Goal: Task Accomplishment & Management: Use online tool/utility

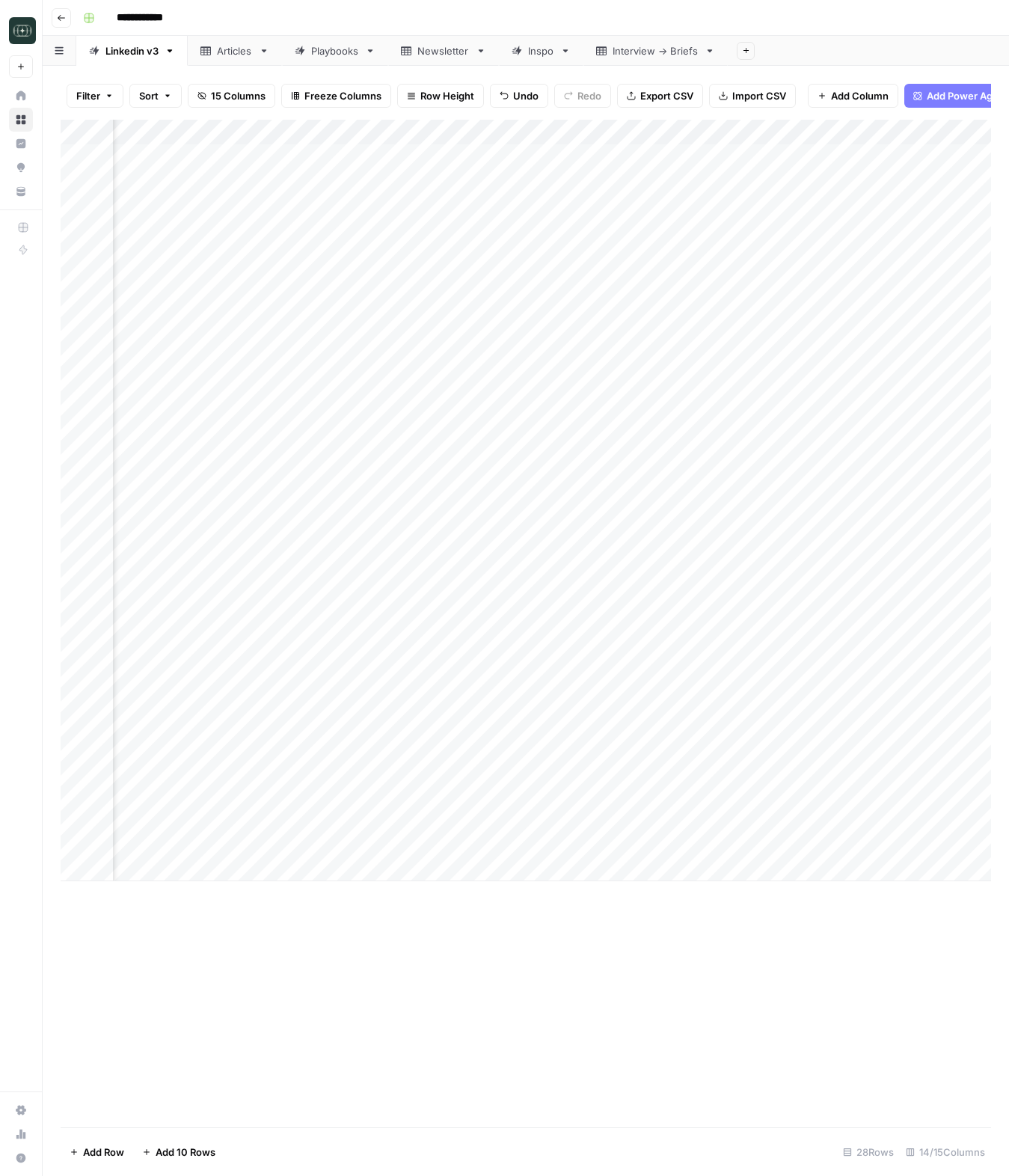
scroll to position [0, 393]
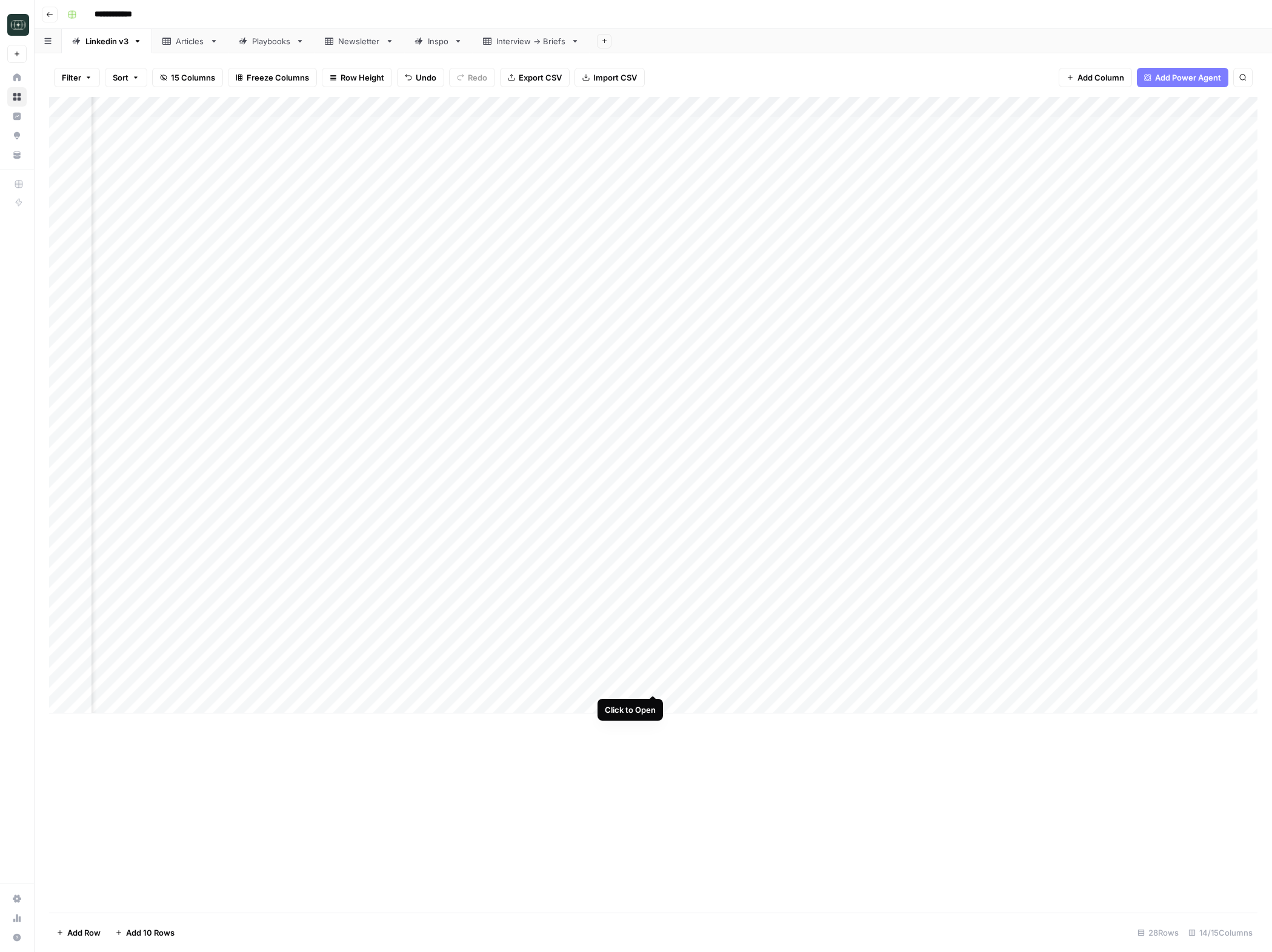
click at [650, 685] on div "Add Column" at bounding box center [653, 406] width 1208 height 617
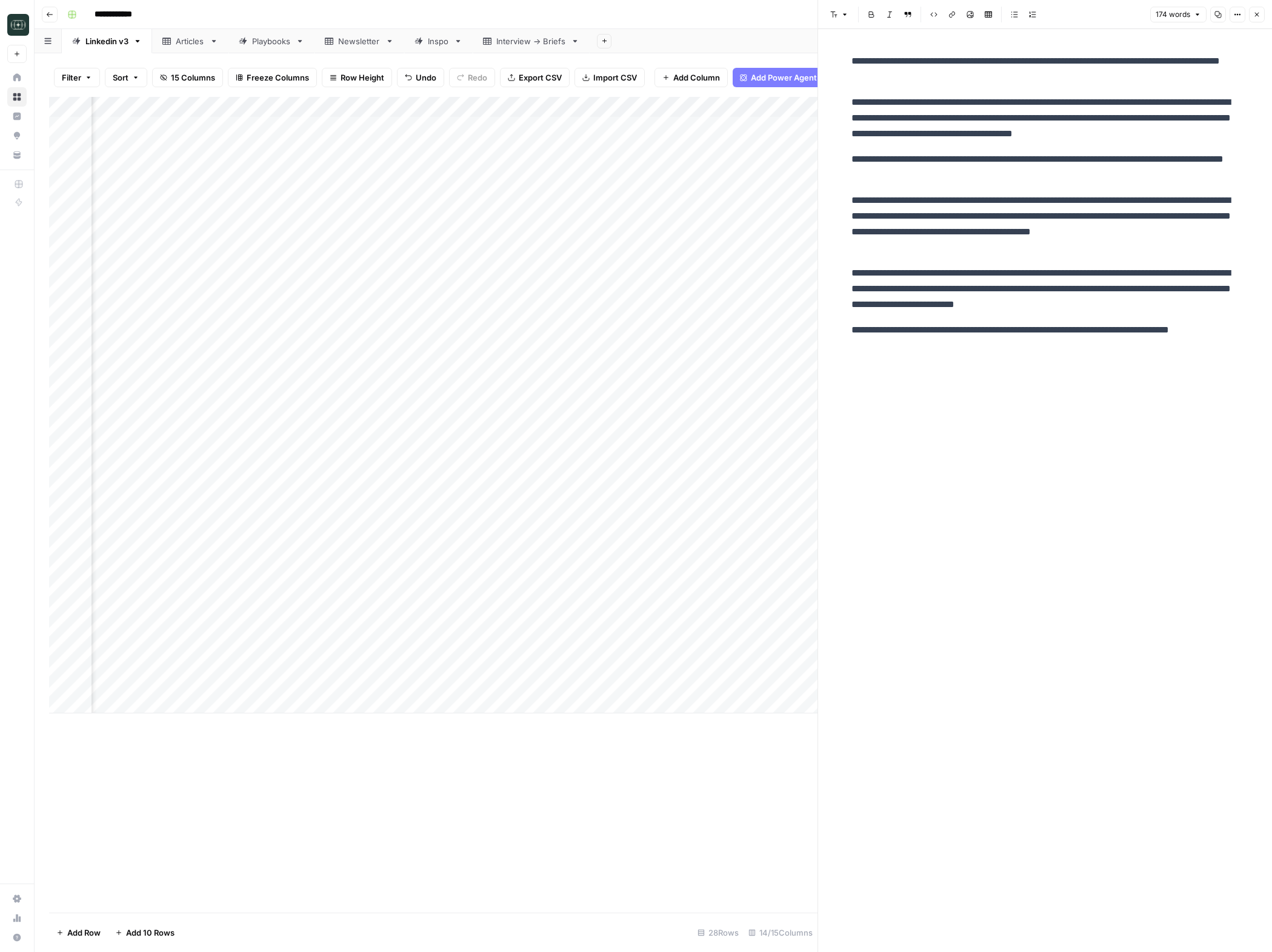
scroll to position [0, 438]
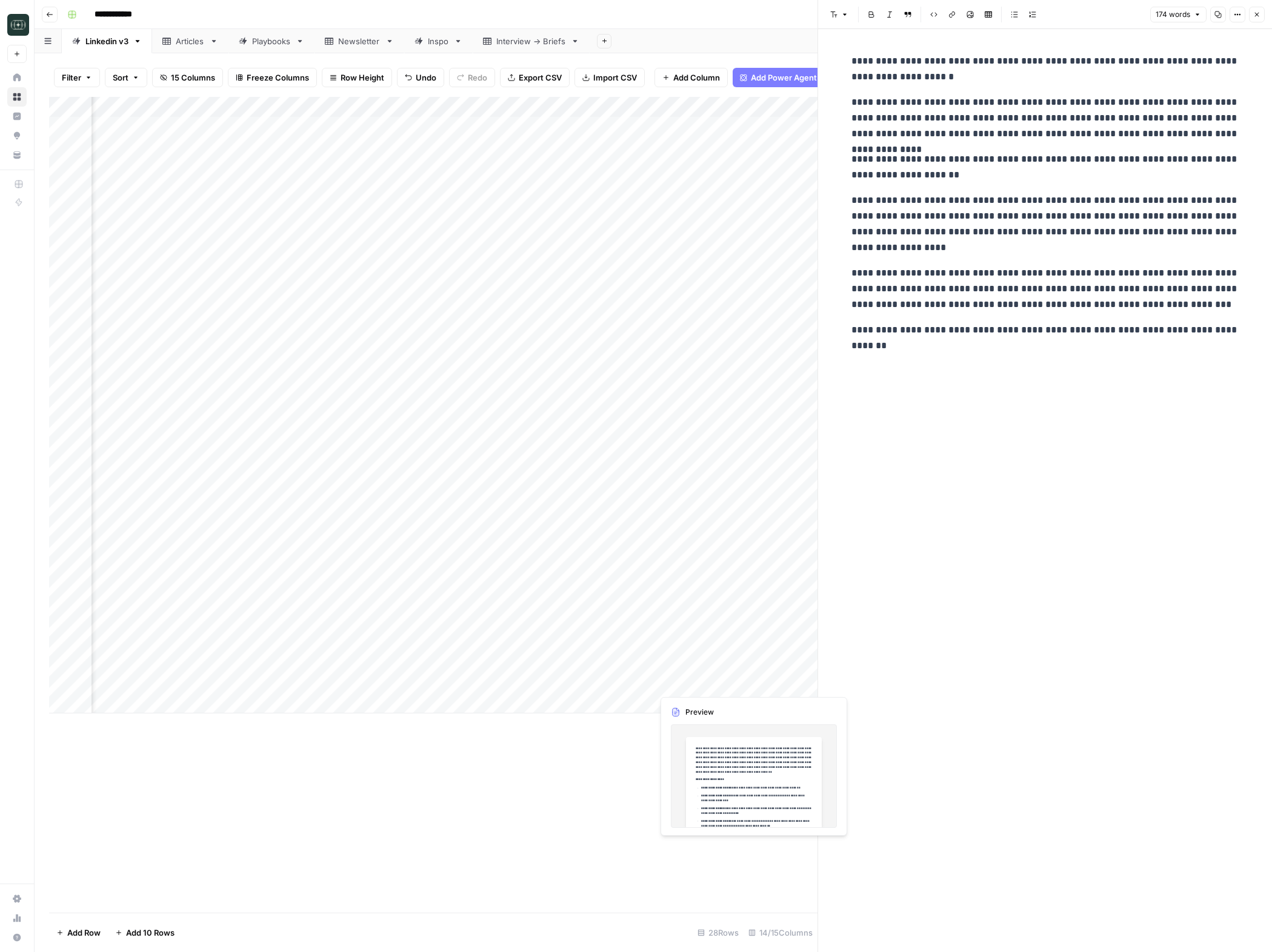
click at [749, 685] on div "Add Column" at bounding box center [433, 406] width 768 height 617
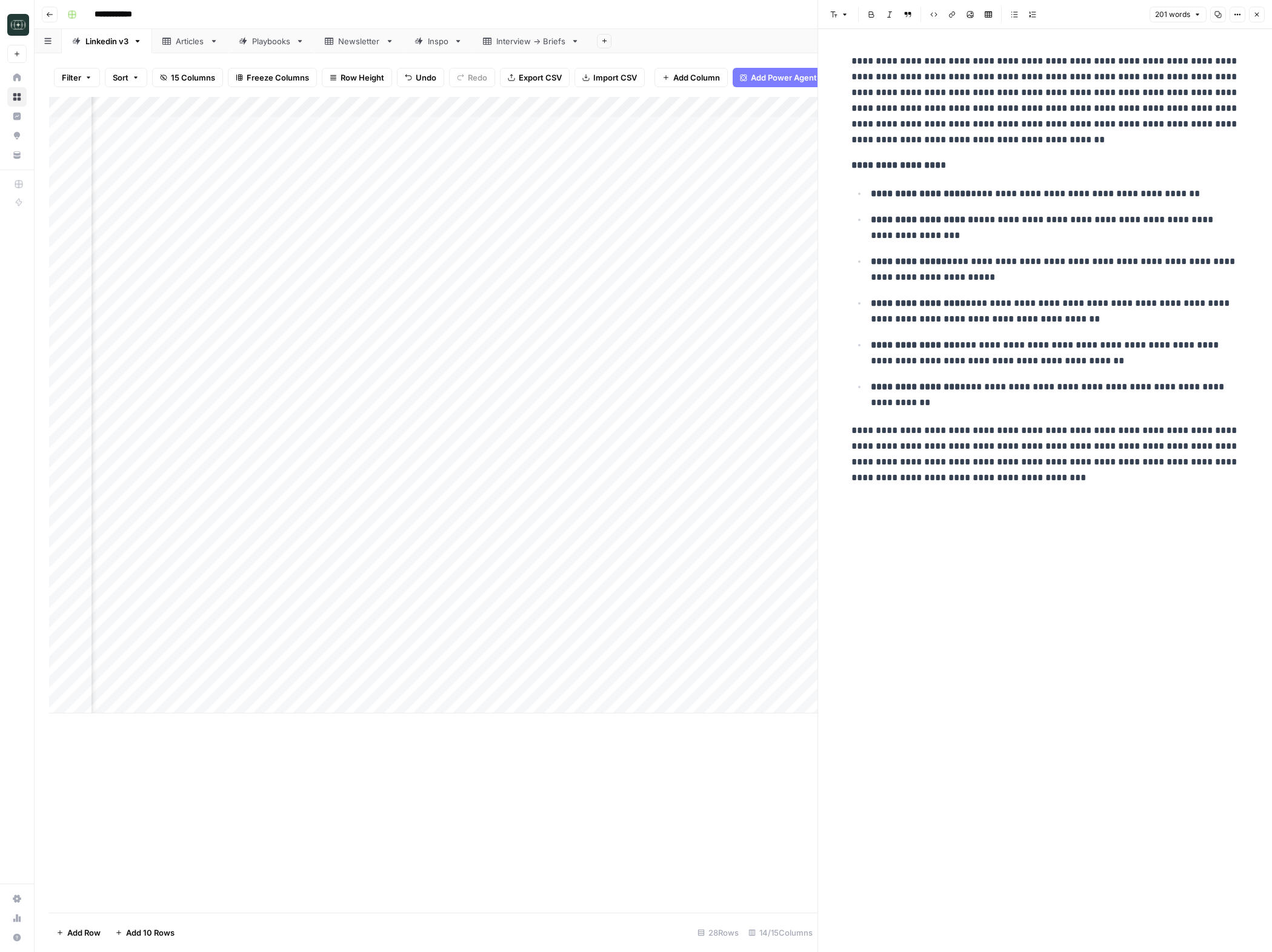
scroll to position [0, 649]
click at [751, 686] on div "Add Column" at bounding box center [433, 406] width 768 height 617
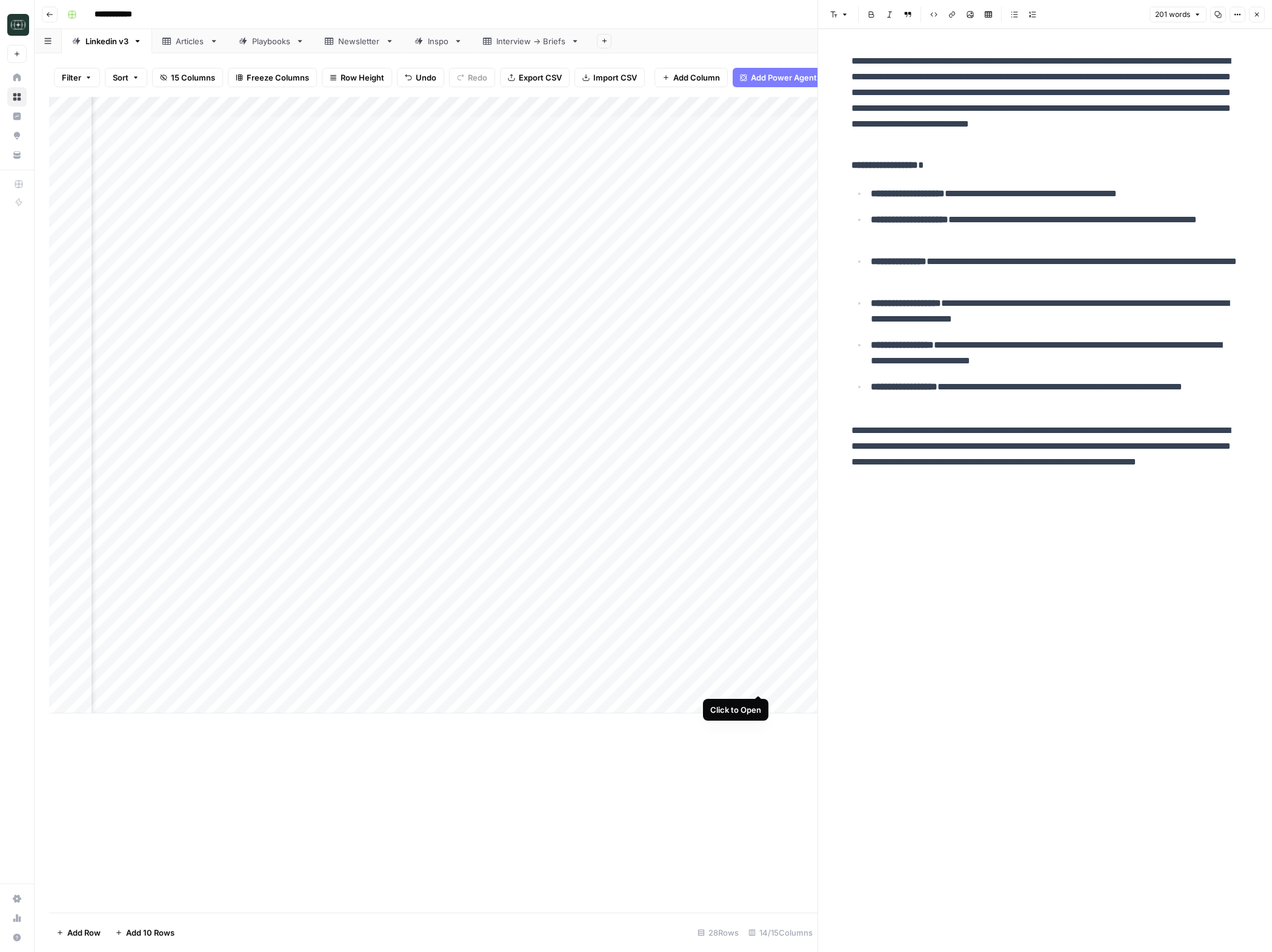
click at [757, 685] on div "Add Column" at bounding box center [433, 406] width 768 height 617
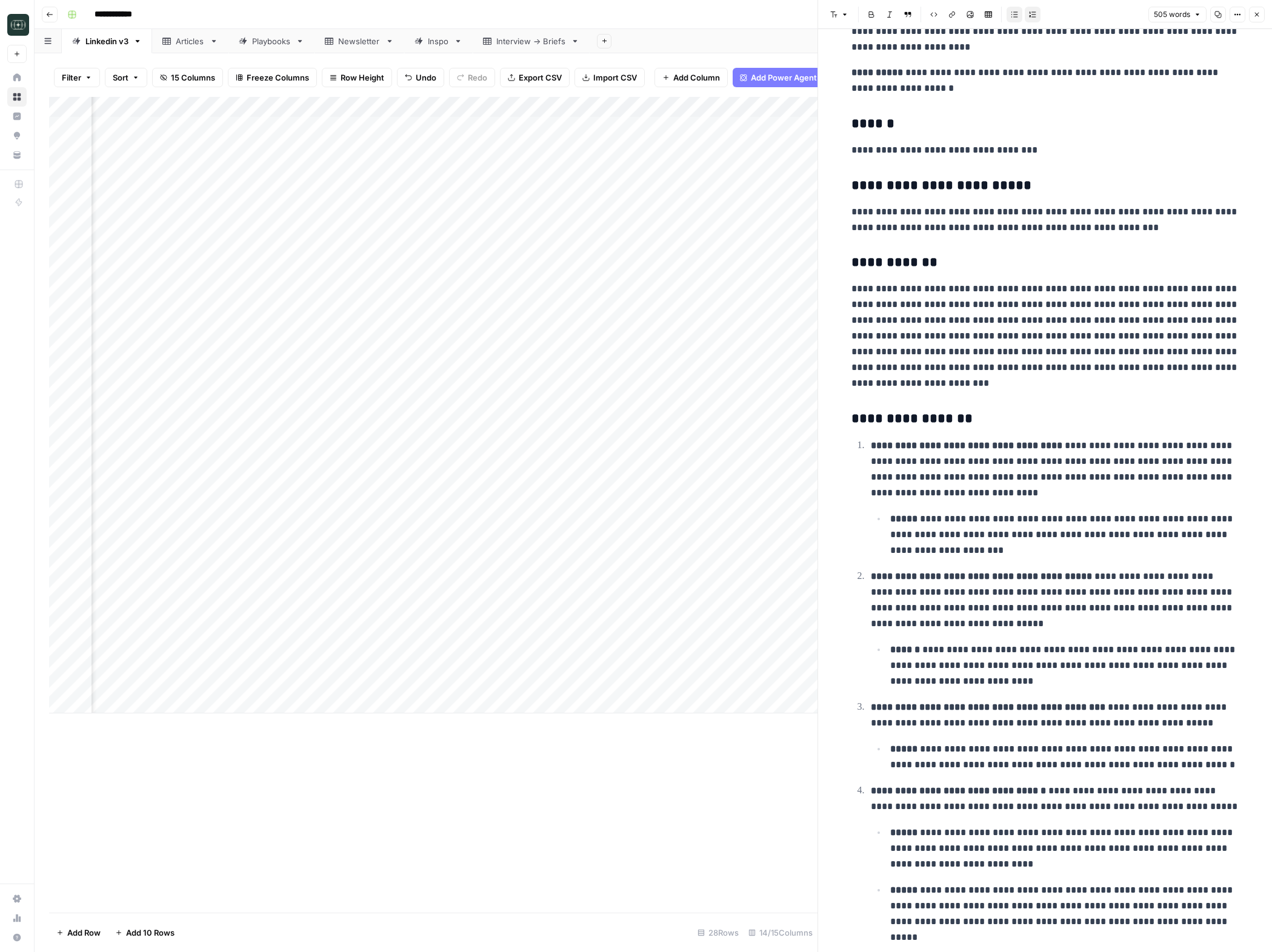
scroll to position [324, 0]
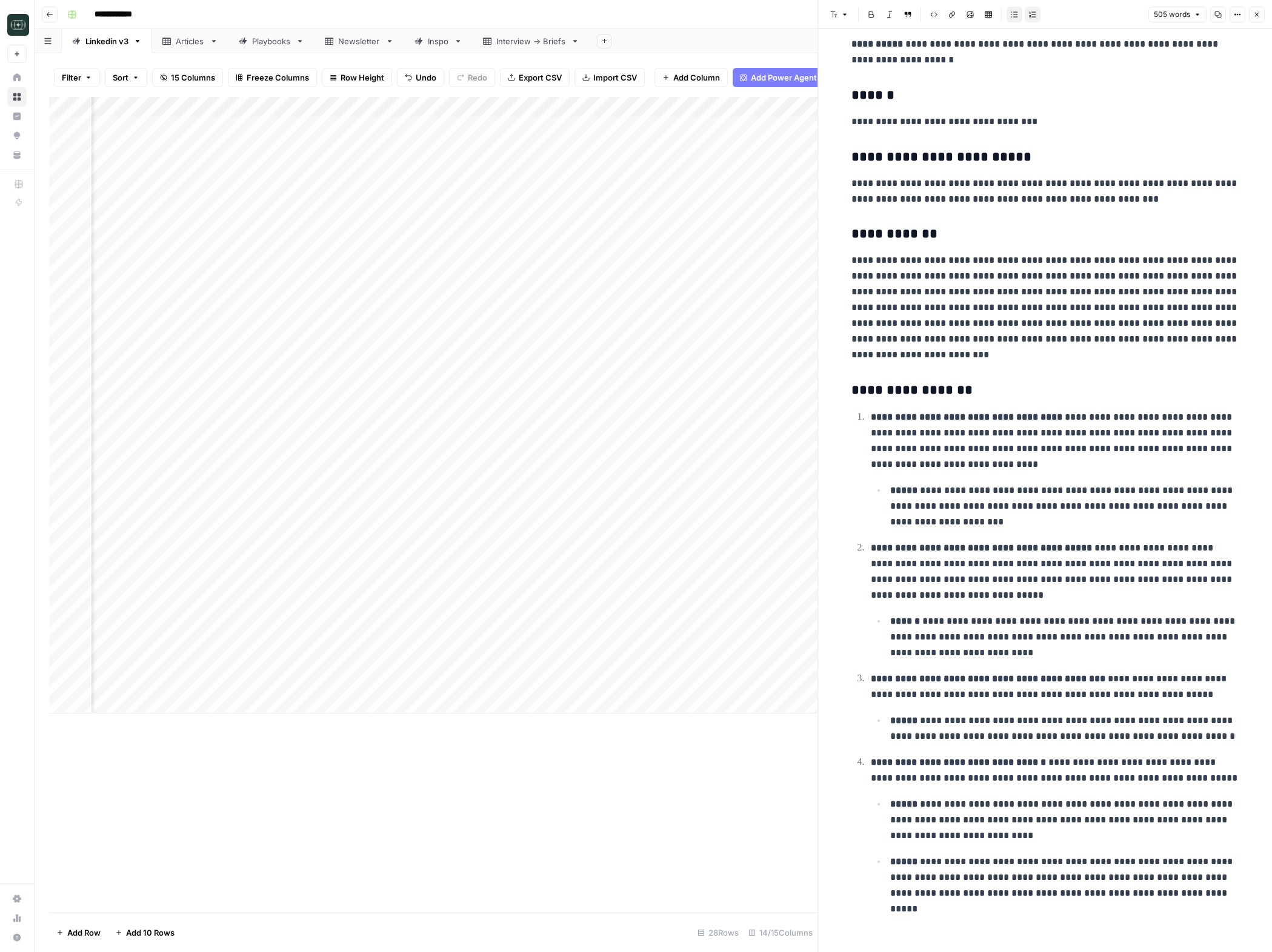
click at [817, 765] on strong "**********" at bounding box center [958, 762] width 175 height 9
click at [817, 11] on icon "button" at bounding box center [1257, 14] width 7 height 7
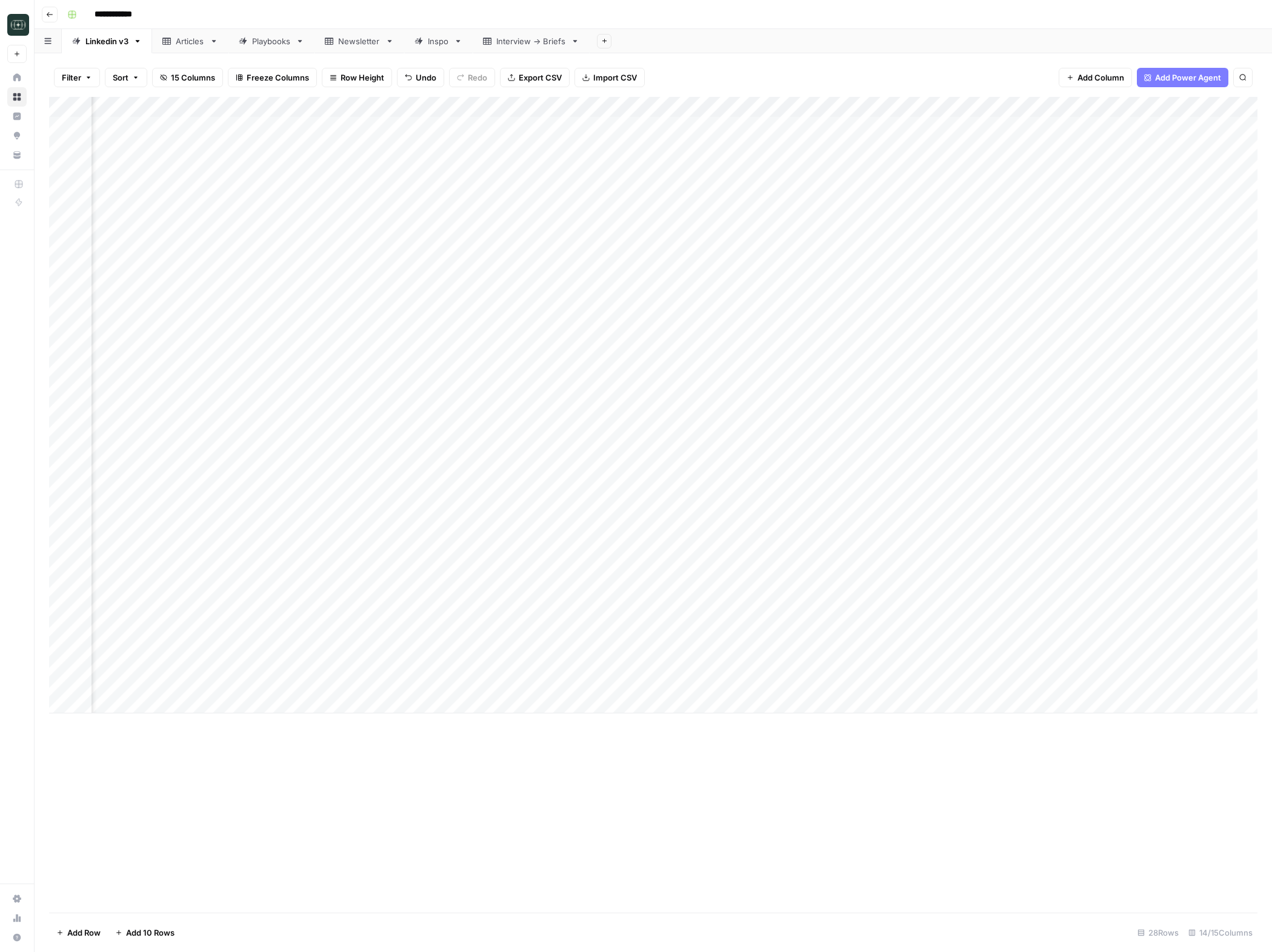
click at [187, 107] on div "Add Column" at bounding box center [653, 406] width 1208 height 617
click at [100, 222] on span "Edit Workflow" at bounding box center [119, 226] width 106 height 12
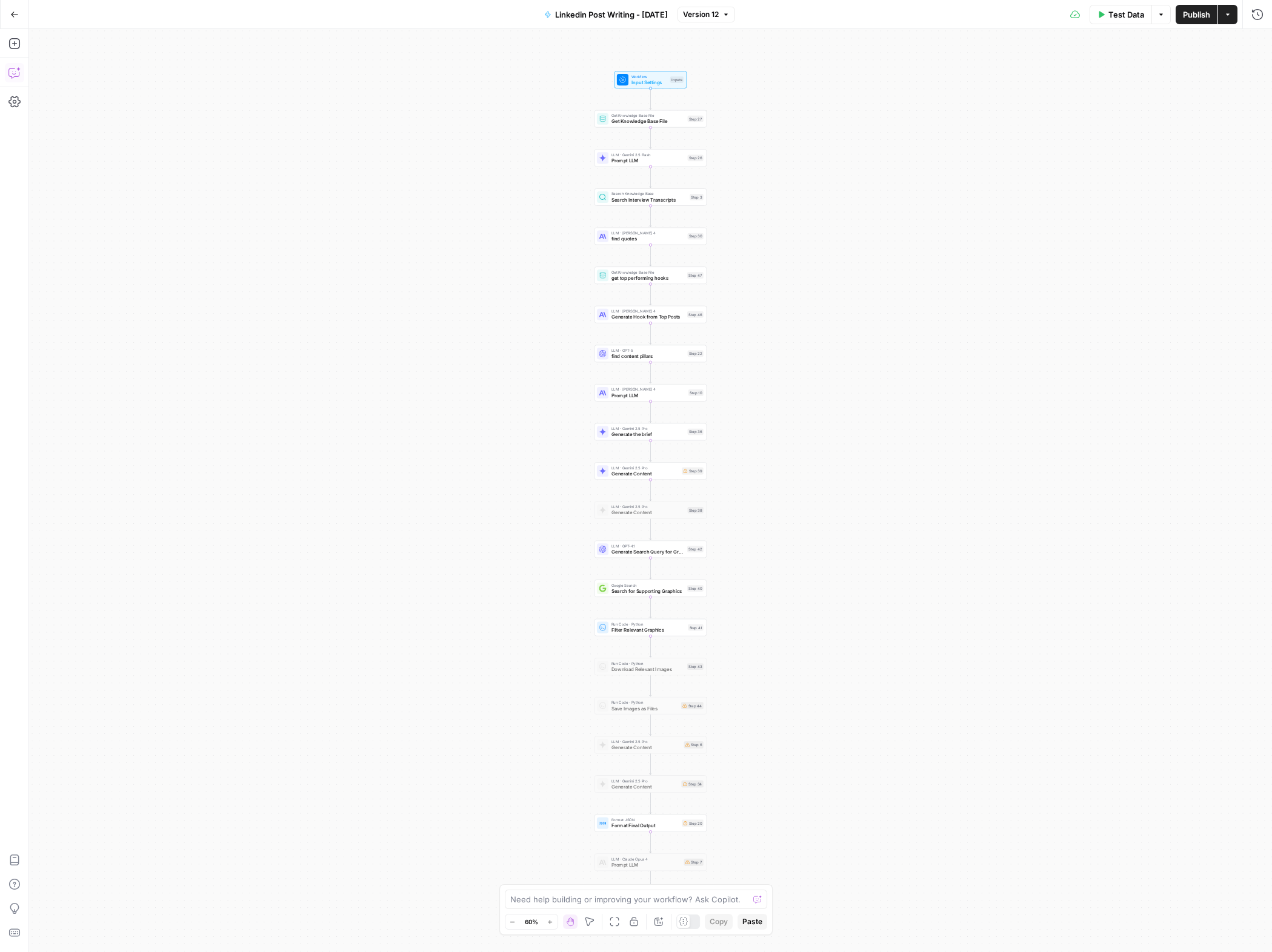
click at [11, 73] on icon "button" at bounding box center [15, 73] width 12 height 12
click at [167, 887] on input "text" at bounding box center [196, 883] width 116 height 12
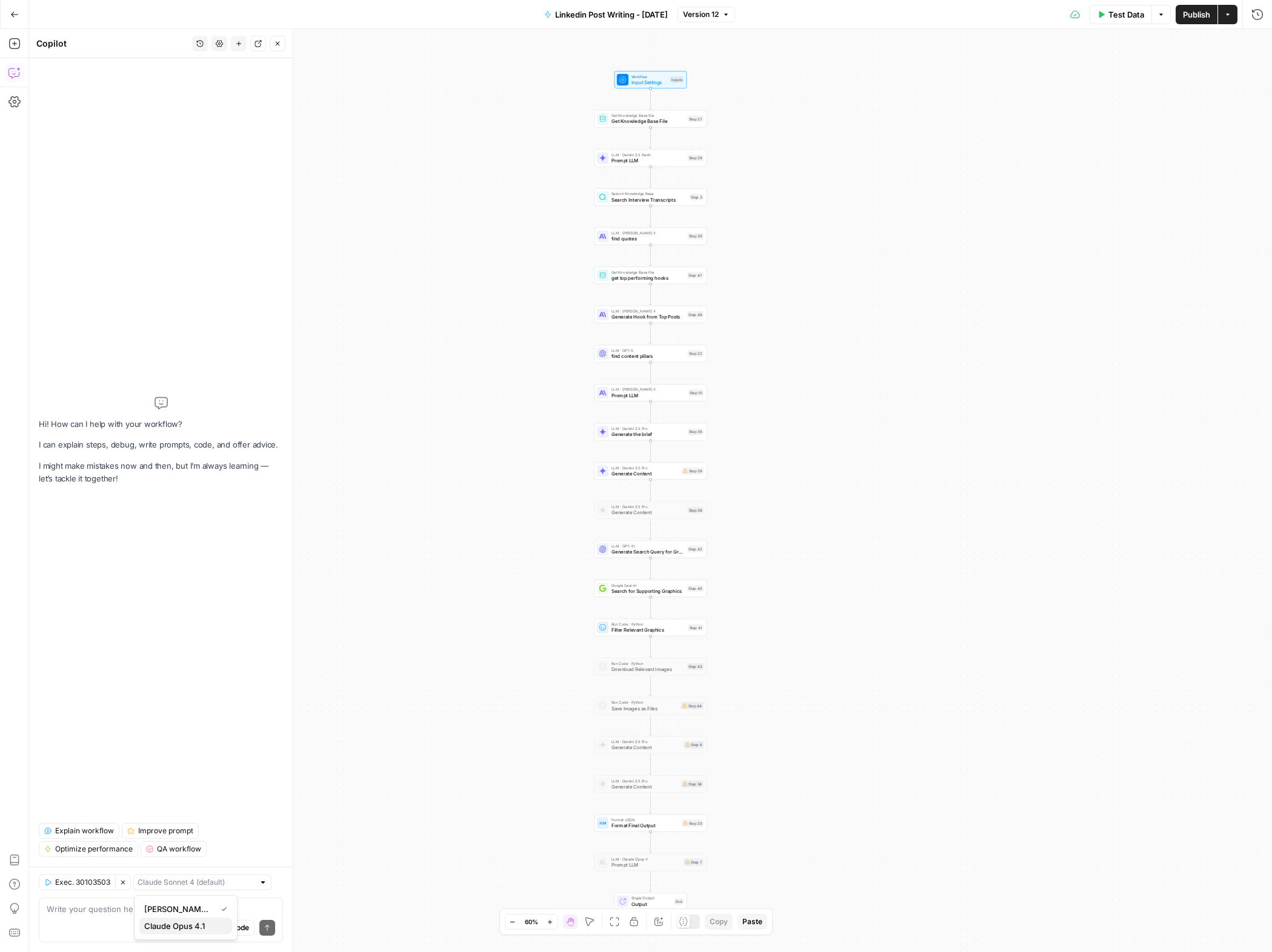
click at [176, 925] on span "Claude Opus 4.1" at bounding box center [183, 926] width 78 height 12
type input "Claude Opus 4.1"
click at [118, 916] on div "Auto Mode Send" at bounding box center [161, 929] width 228 height 26
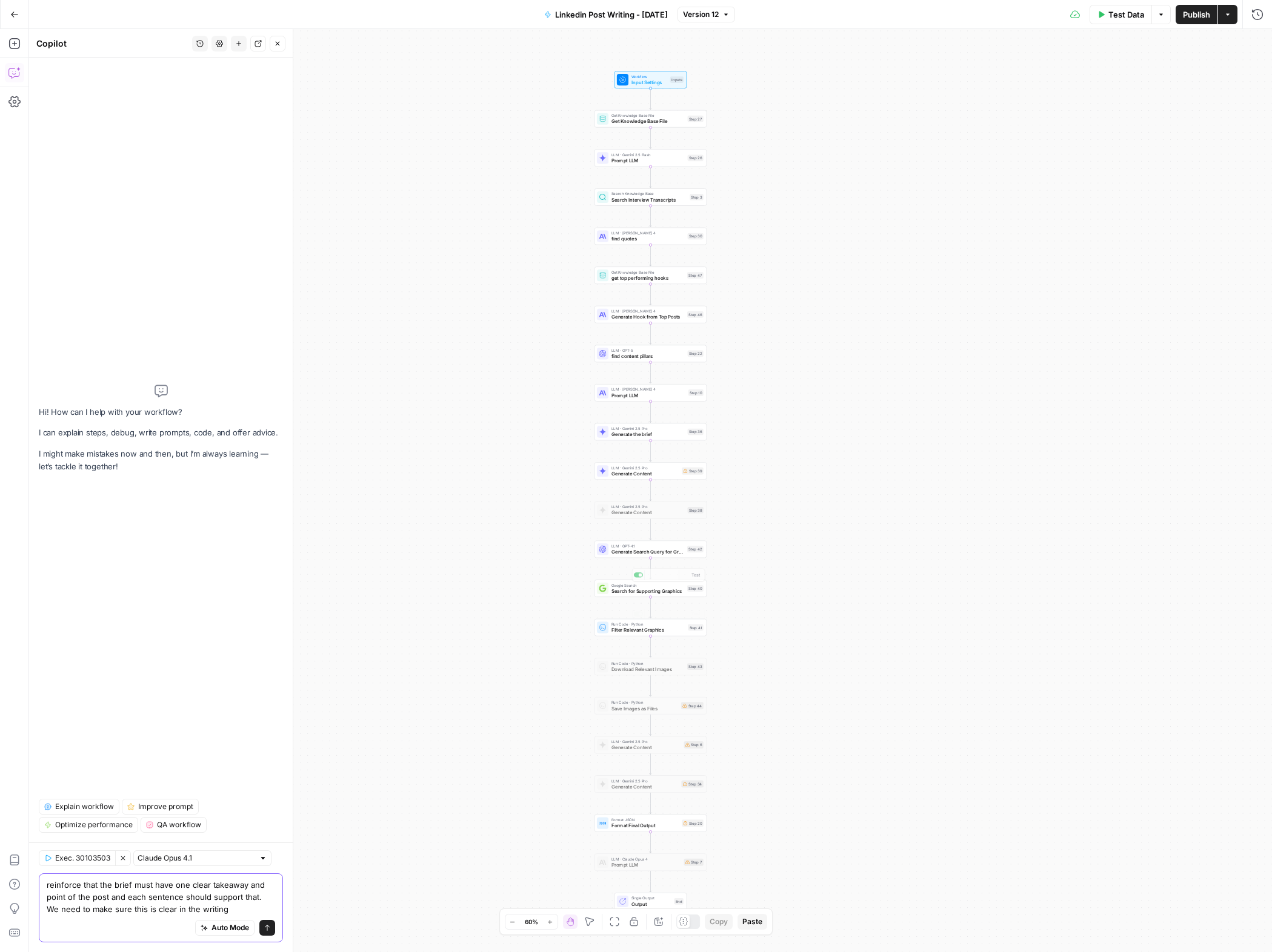
type textarea "reinforce that the brief must have one clear takeaway and point of the post and…"
click at [731, 571] on div "Workflow Input Settings Inputs Get Knowledge Base File Get Knowledge Base File …" at bounding box center [651, 490] width 1243 height 923
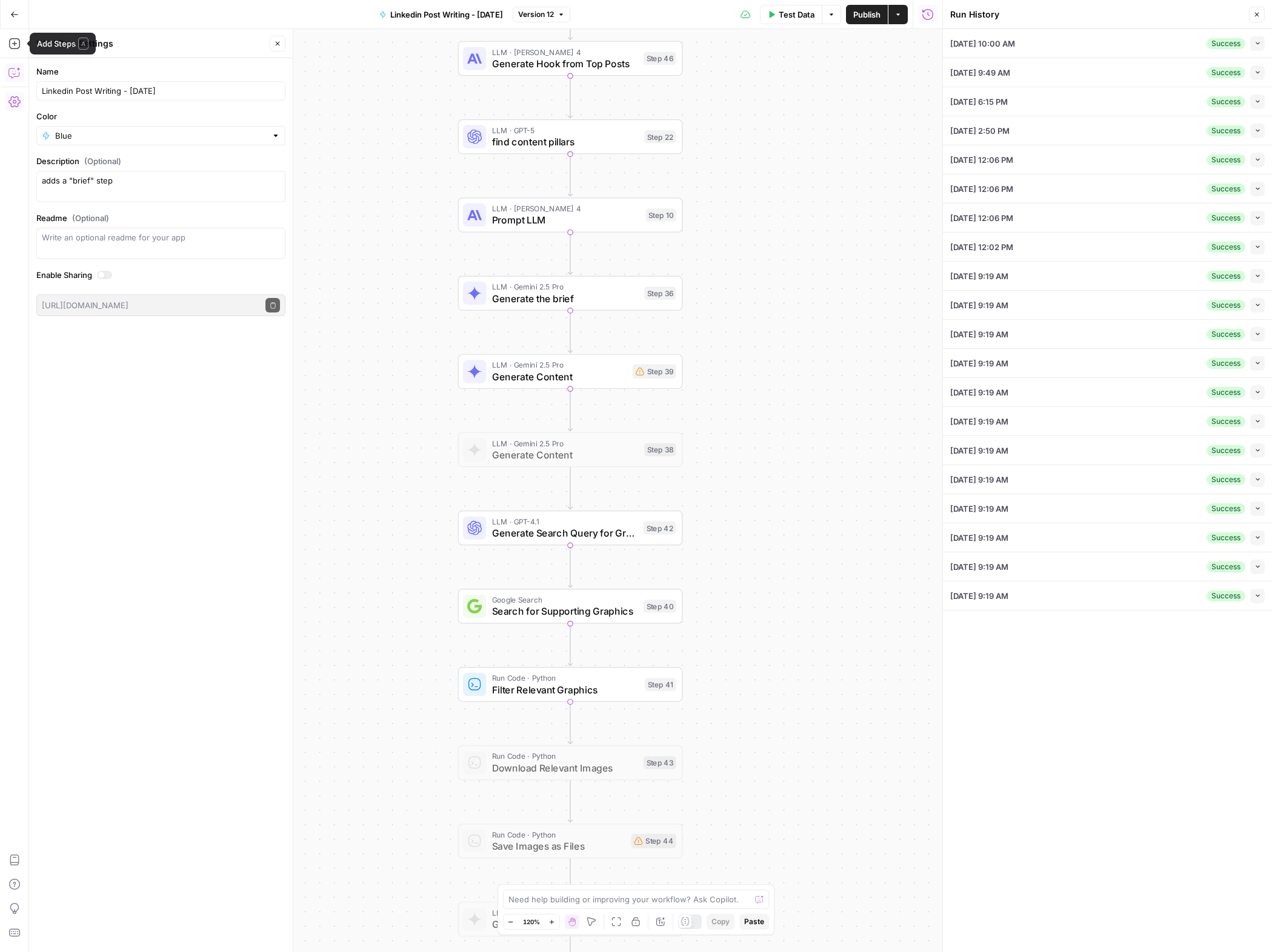
click at [14, 74] on icon "button" at bounding box center [13, 74] width 3 height 1
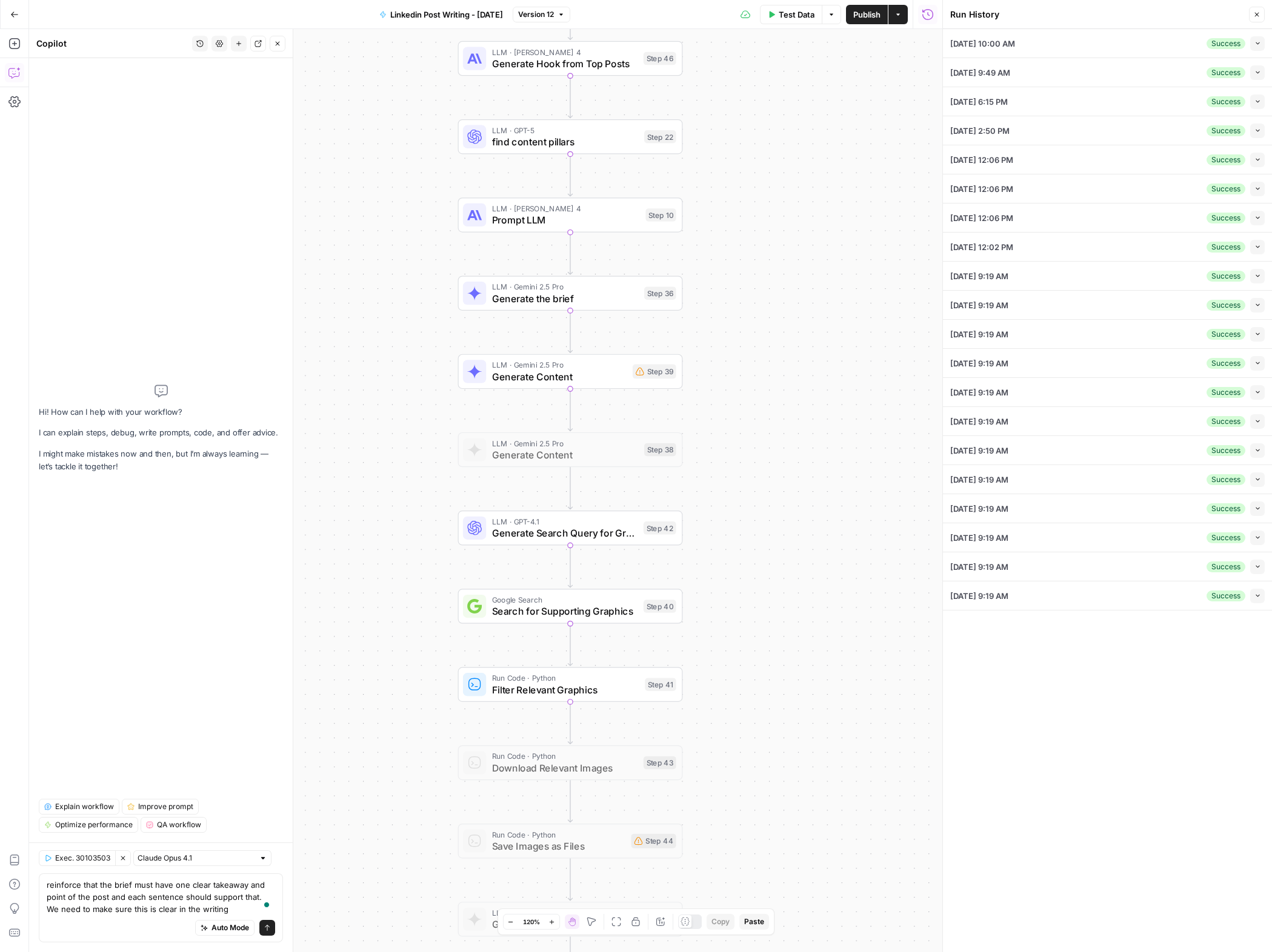
click at [251, 909] on textarea "reinforce that the brief must have one clear takeaway and point of the post and…" at bounding box center [161, 897] width 228 height 36
type textarea "reinforce that the brief must have one clear takeaway and point of the post and…"
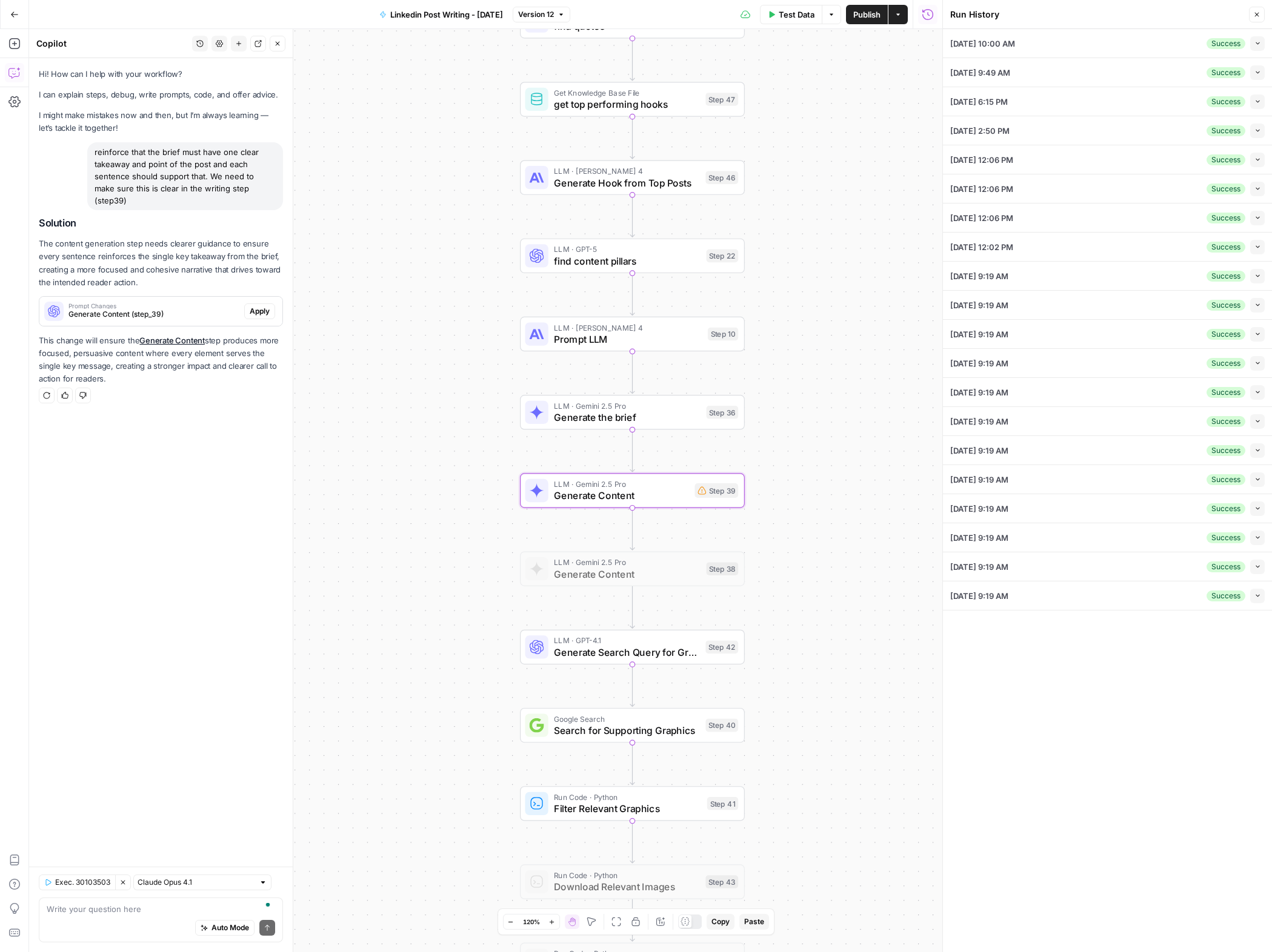
click at [259, 306] on span "Apply" at bounding box center [259, 311] width 20 height 11
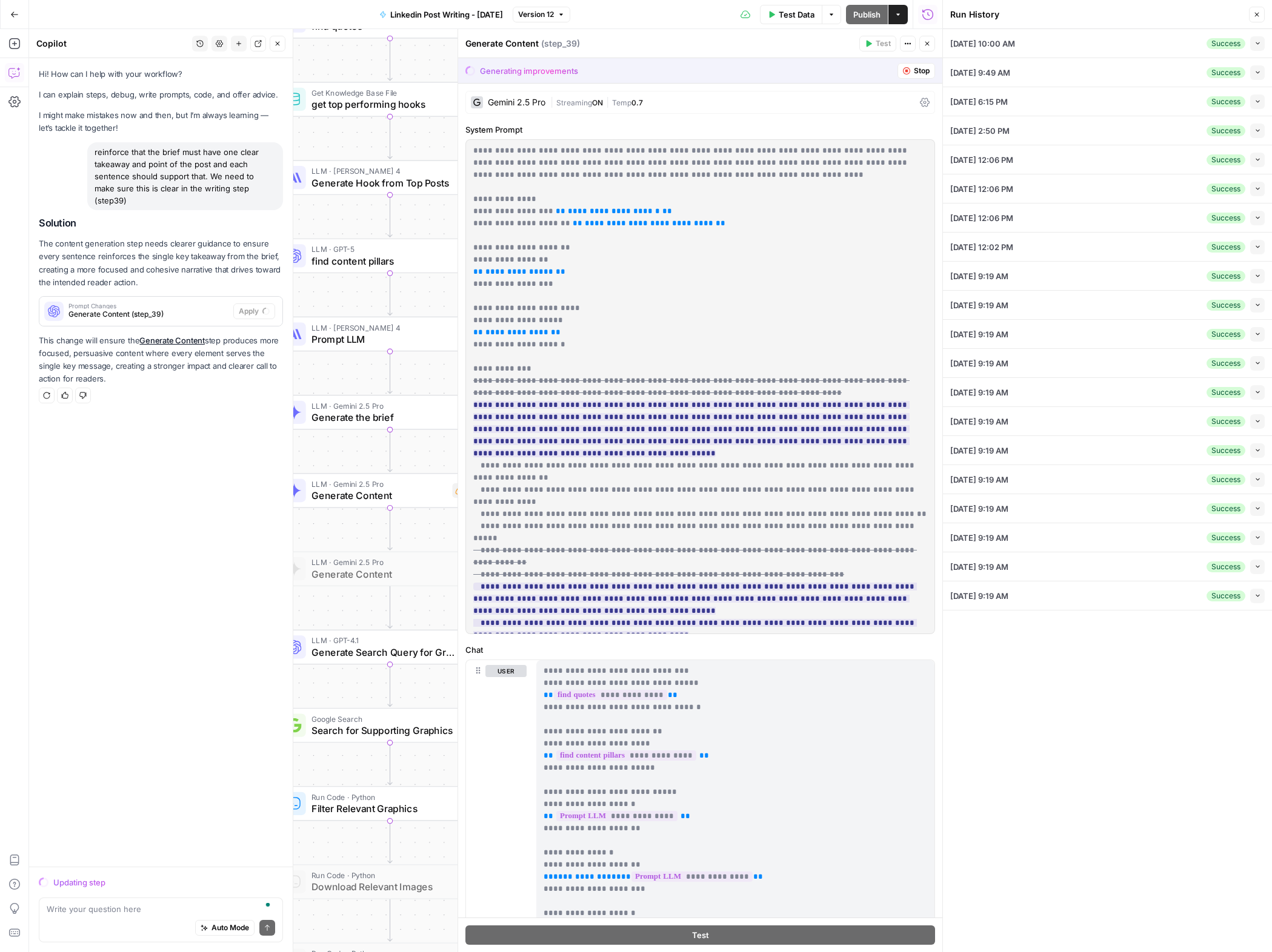
click at [914, 72] on span "Stop" at bounding box center [922, 71] width 16 height 11
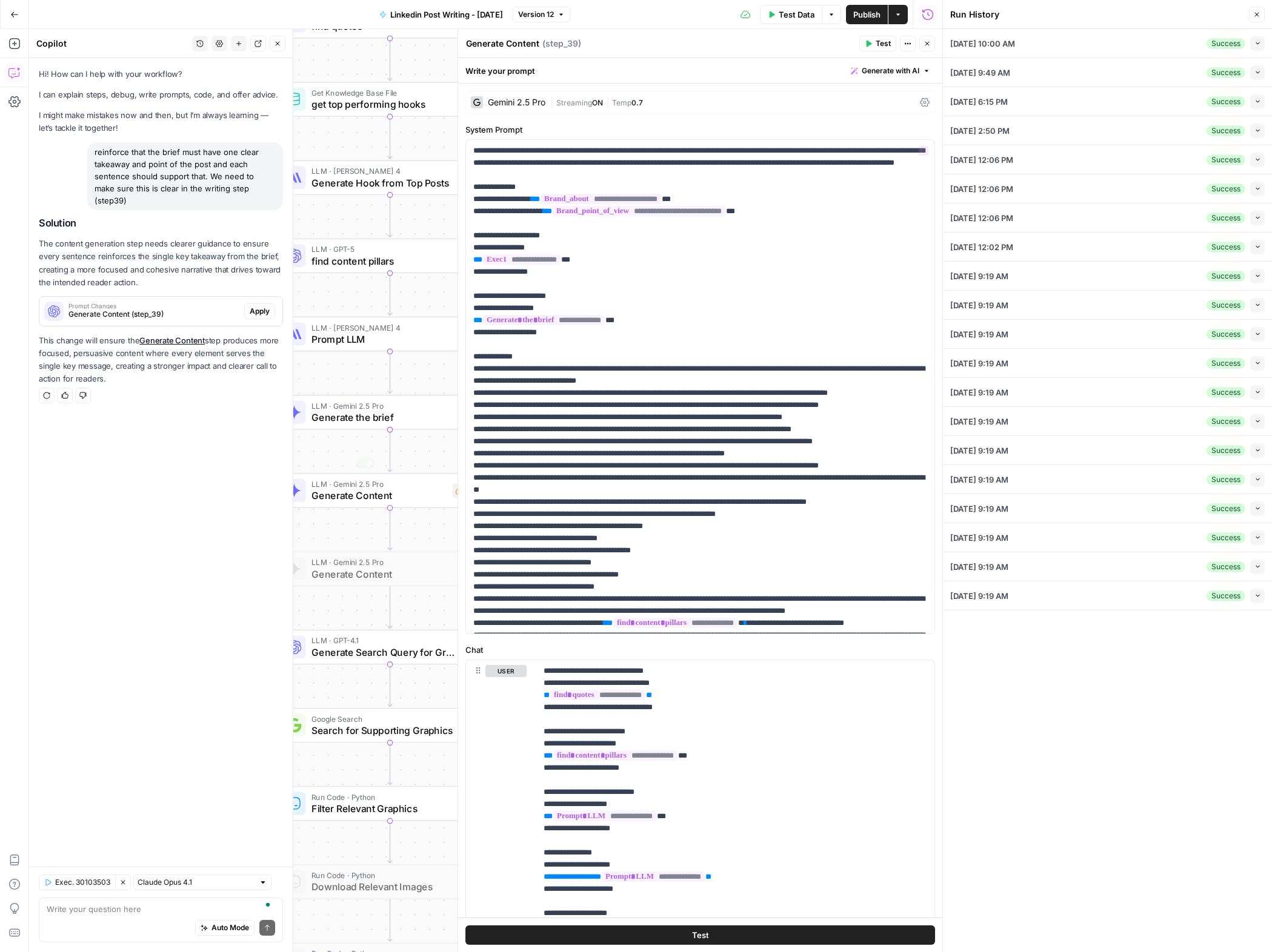
click at [97, 685] on div "Hi! How can I help with your workflow? I can explain steps, debug, write prompt…" at bounding box center [161, 462] width 263 height 808
click at [85, 917] on div "Auto Mode Send" at bounding box center [161, 929] width 228 height 26
click at [925, 40] on button "Close" at bounding box center [927, 44] width 16 height 16
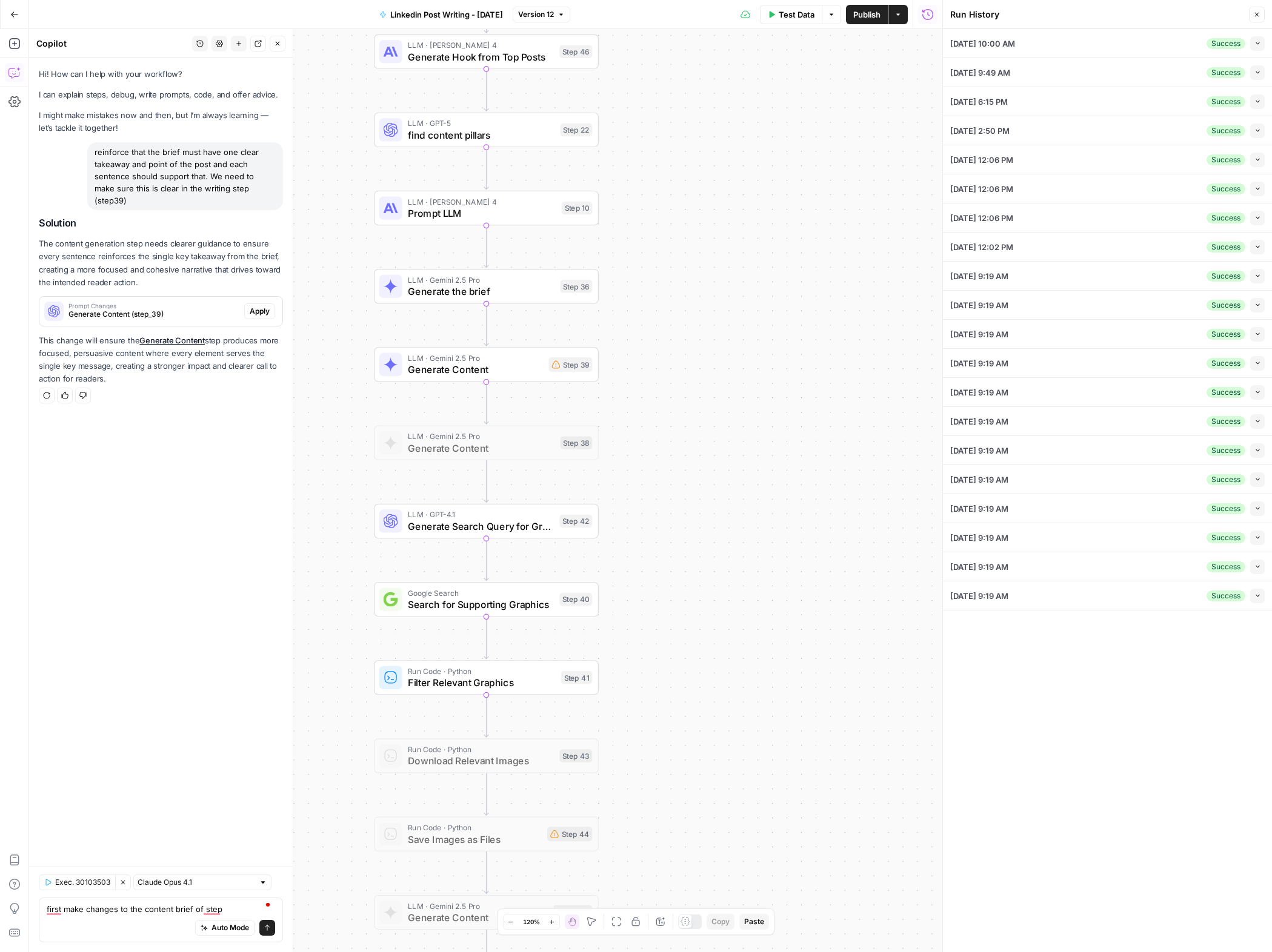
drag, startPoint x: 825, startPoint y: 649, endPoint x: 878, endPoint y: 580, distance: 87.0
click at [884, 578] on div "Workflow Input Settings Inputs Get Knowledge Base File Get Knowledge Base File …" at bounding box center [486, 490] width 913 height 923
click at [243, 913] on textarea "first make changes to the content brief of step" at bounding box center [161, 909] width 228 height 12
type textarea "first make changes to the content brief of step 36"
